Goal: Find specific page/section: Find specific page/section

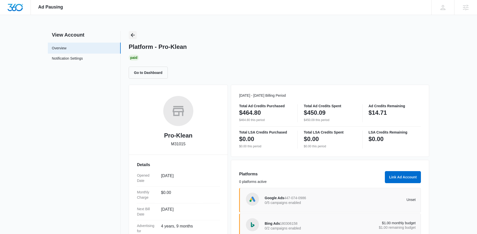
drag, startPoint x: 132, startPoint y: 35, endPoint x: 201, endPoint y: 42, distance: 69.7
click at [132, 35] on icon "Back" at bounding box center [133, 35] width 4 height 4
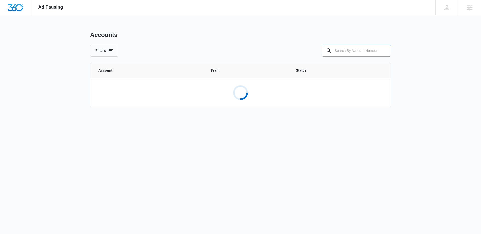
click at [370, 53] on input "text" at bounding box center [356, 51] width 69 height 12
paste input "M330478"
type input "M330478"
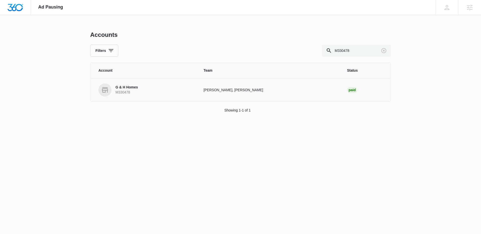
click at [124, 85] on p "G & H Homes" at bounding box center [126, 87] width 22 height 5
